Goal: Transaction & Acquisition: Purchase product/service

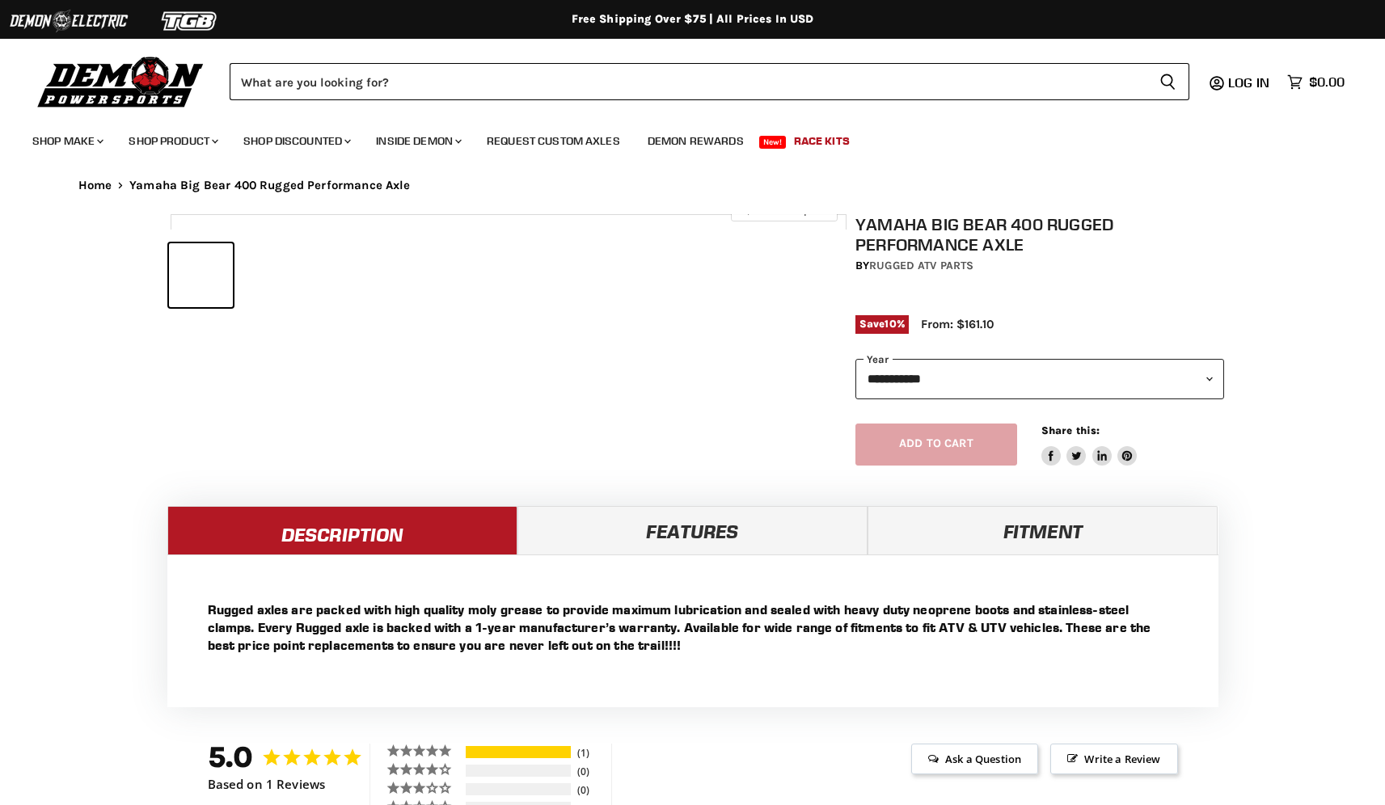
select select "******"
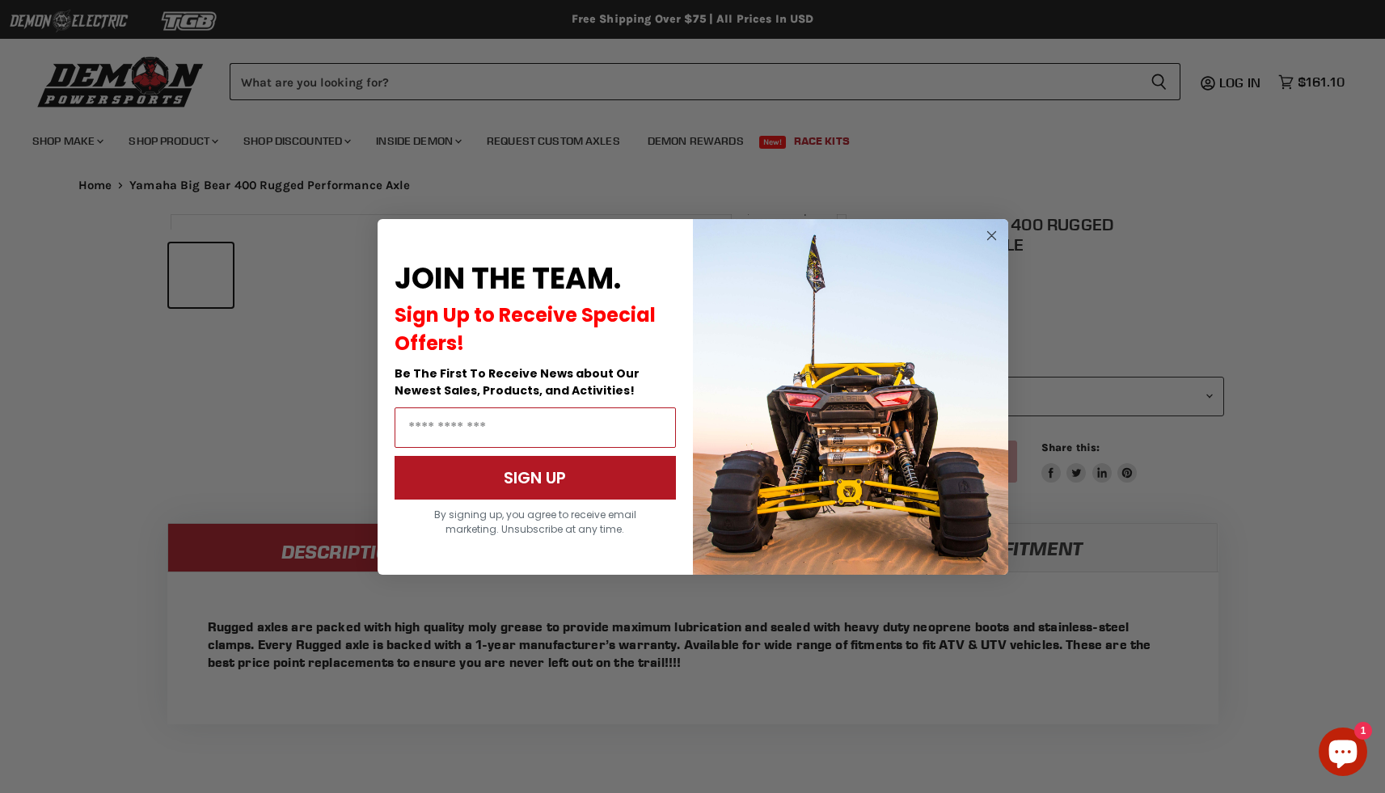
select select "******"
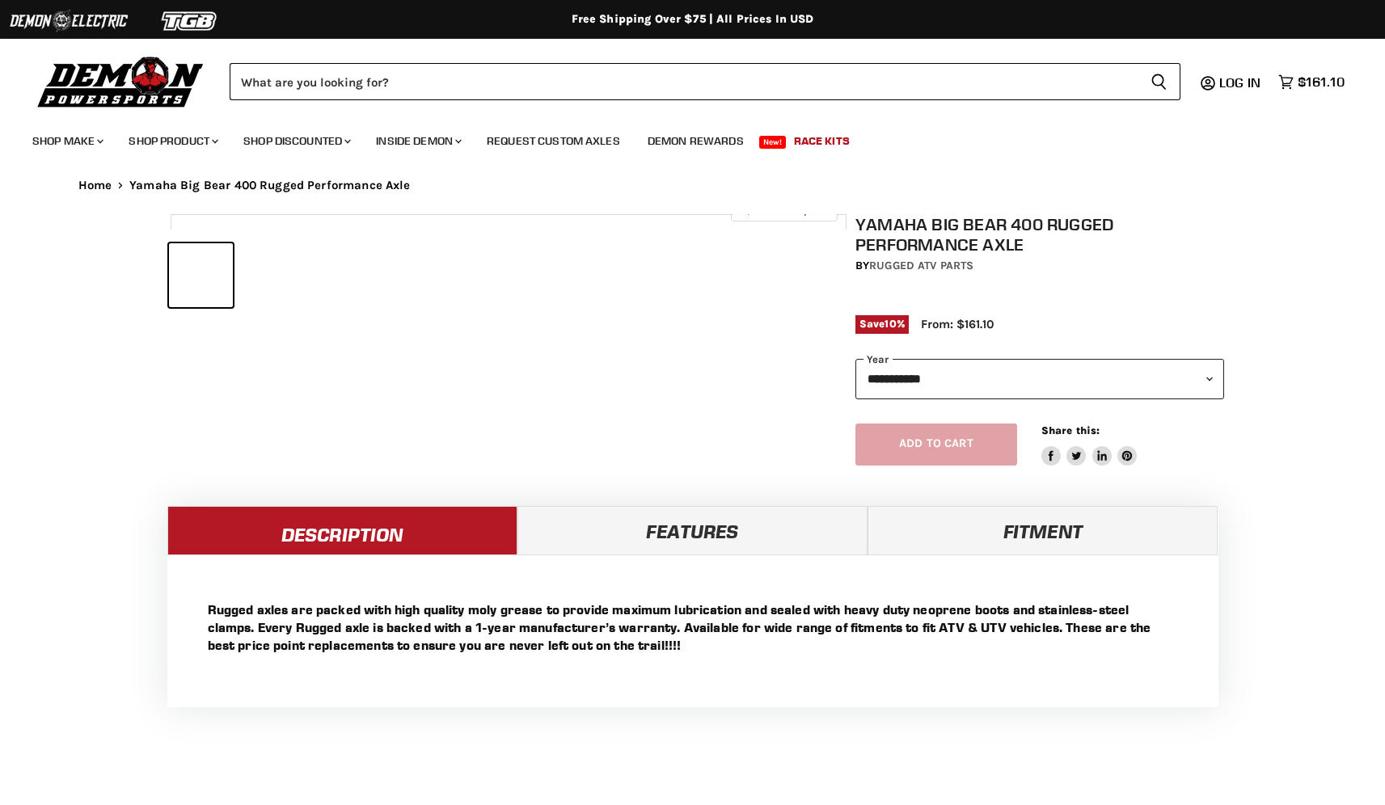
select select "******"
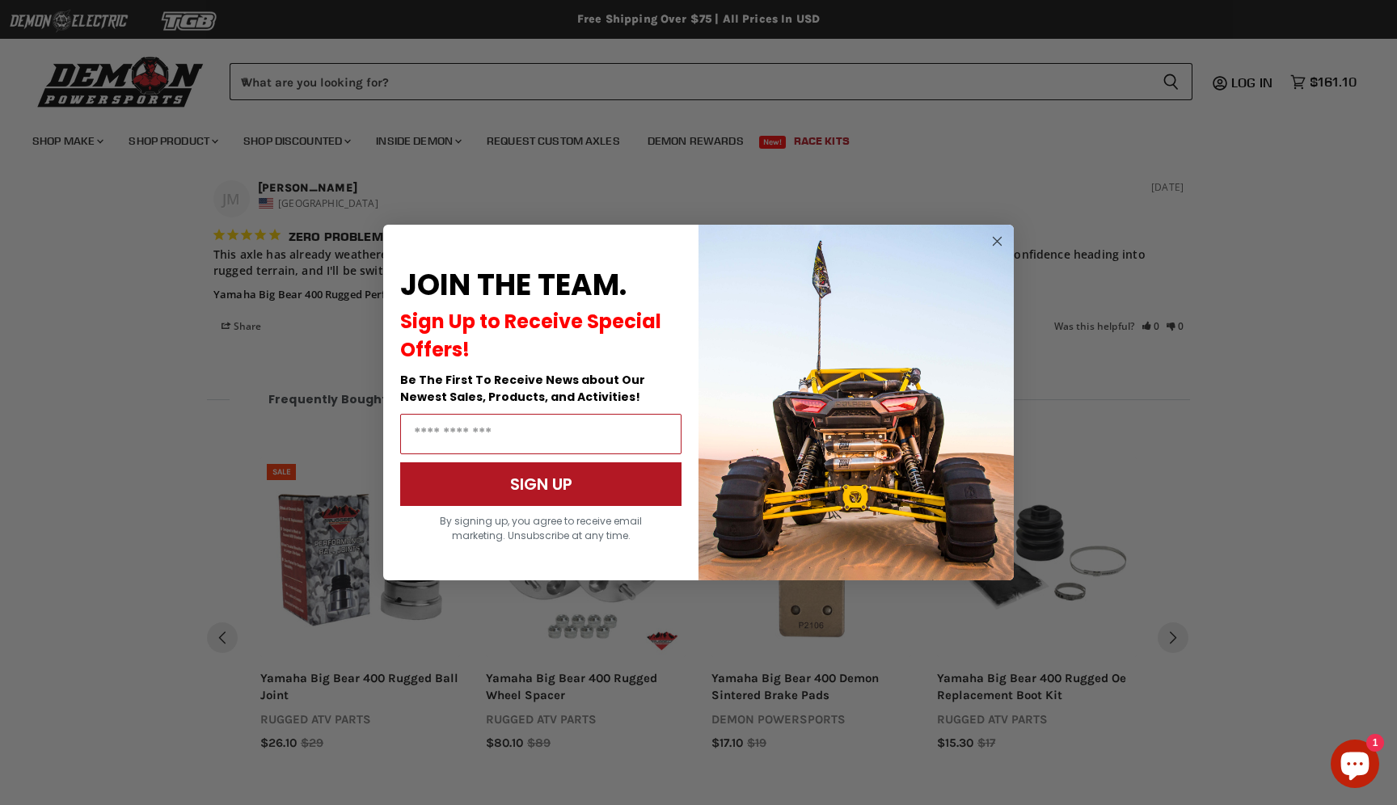
scroll to position [1239, 0]
